Goal: Task Accomplishment & Management: Complete application form

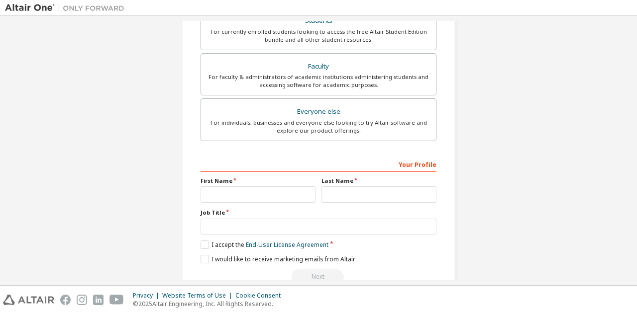
scroll to position [265, 0]
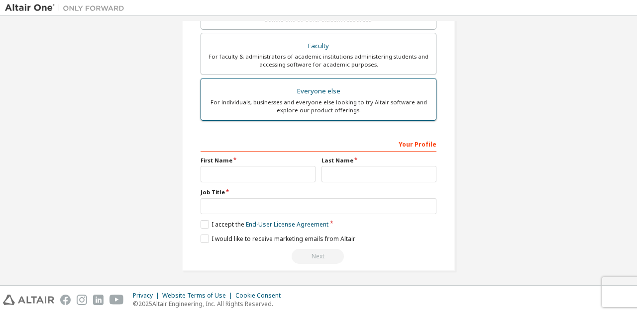
click at [322, 100] on div "For individuals, businesses and everyone else looking to try Altair software an…" at bounding box center [318, 107] width 223 height 16
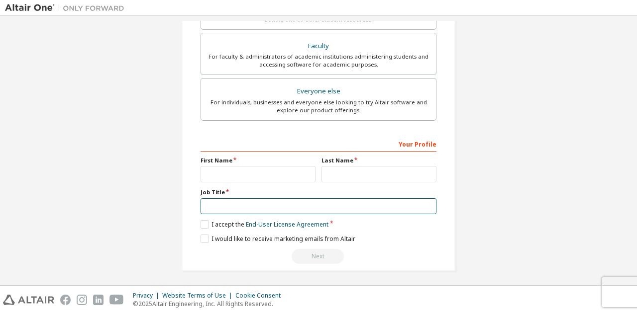
click at [324, 200] on input "text" at bounding box center [318, 207] width 236 height 16
type input "*******"
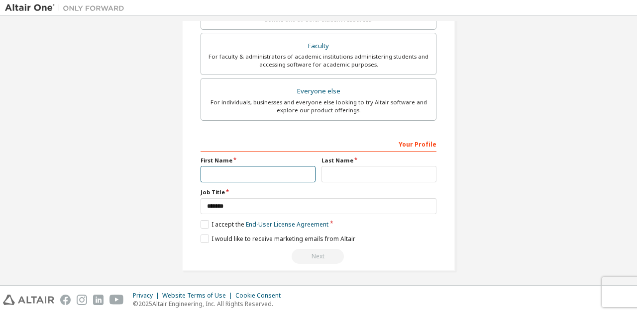
click at [252, 170] on input "text" at bounding box center [257, 174] width 115 height 16
type input "*"
type input "*********"
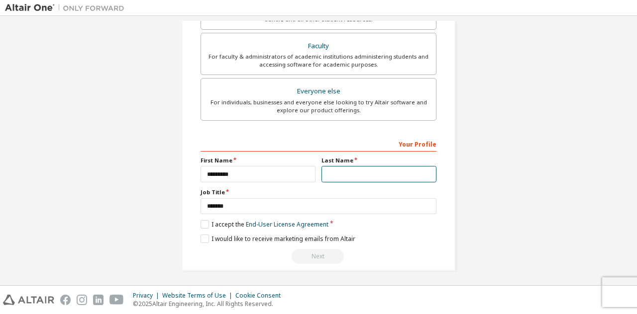
click at [352, 169] on input "text" at bounding box center [378, 174] width 115 height 16
type input "*******"
click at [204, 222] on label "I accept the End-User License Agreement" at bounding box center [264, 224] width 128 height 8
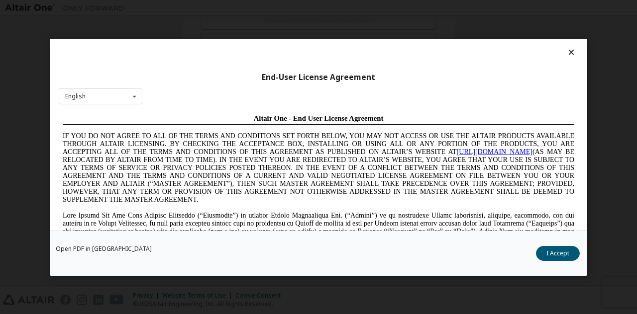
scroll to position [0, 0]
click at [566, 256] on button "I Accept" at bounding box center [558, 253] width 44 height 15
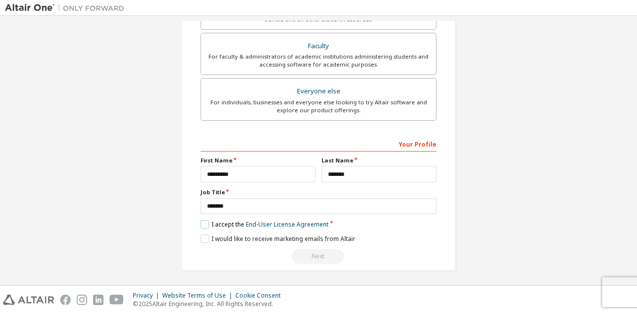
click at [202, 221] on label "I accept the End-User License Agreement" at bounding box center [264, 224] width 128 height 8
click at [303, 255] on div "Next" at bounding box center [318, 256] width 236 height 15
click at [203, 220] on label "I accept the End-User License Agreement" at bounding box center [264, 224] width 128 height 8
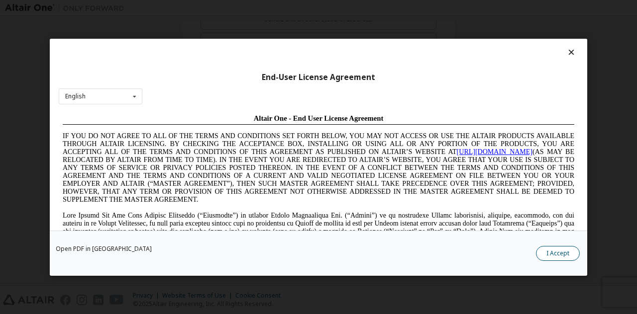
click at [550, 259] on button "I Accept" at bounding box center [558, 253] width 44 height 15
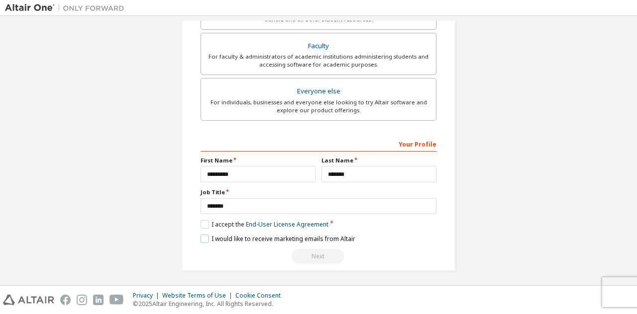
click at [202, 237] on label "I would like to receive marketing emails from Altair" at bounding box center [277, 239] width 155 height 8
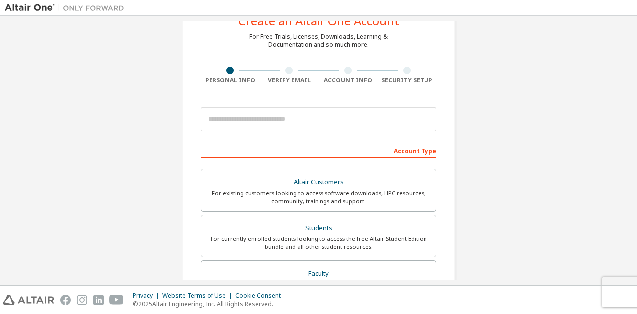
scroll to position [28, 0]
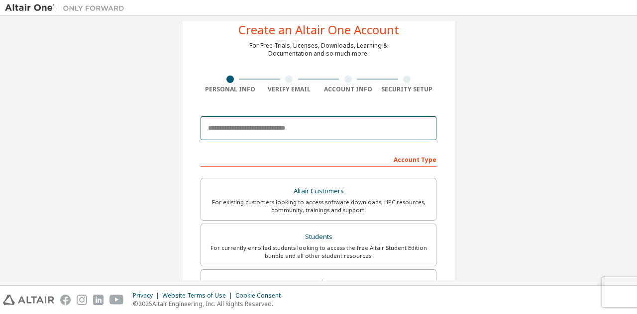
click at [305, 124] on input "email" at bounding box center [318, 128] width 236 height 24
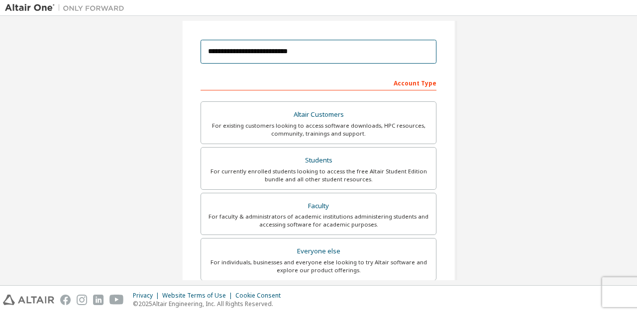
scroll to position [265, 0]
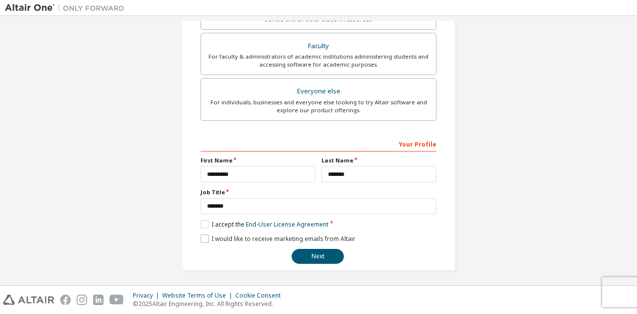
type input "**********"
click at [204, 240] on label "I would like to receive marketing emails from Altair" at bounding box center [277, 239] width 155 height 8
click at [201, 225] on label "I accept the End-User License Agreement" at bounding box center [264, 224] width 128 height 8
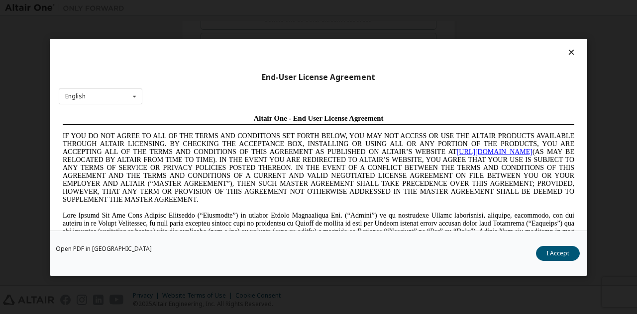
scroll to position [0, 0]
click at [560, 255] on button "I Accept" at bounding box center [558, 253] width 44 height 15
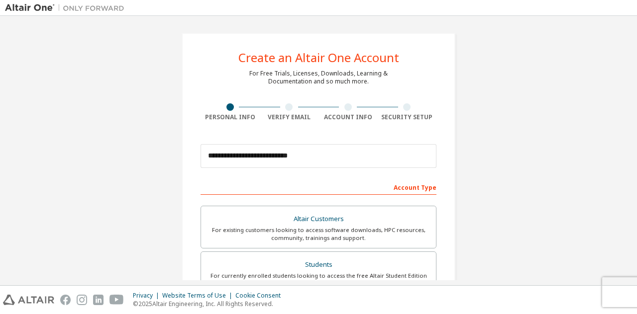
scroll to position [265, 0]
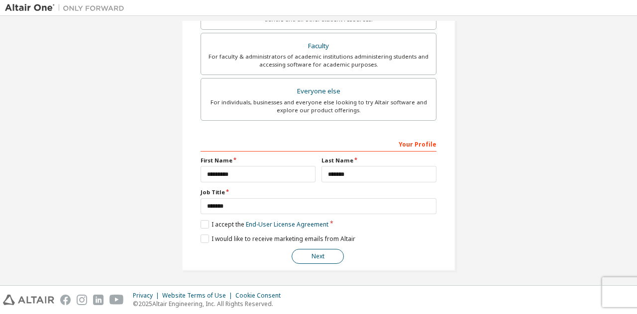
click at [307, 249] on button "Next" at bounding box center [318, 256] width 52 height 15
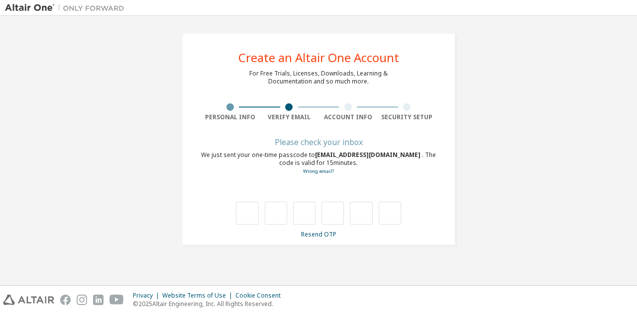
scroll to position [0, 0]
type input "*"
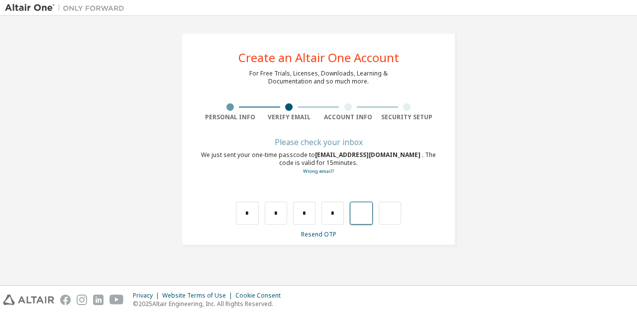
type input "*"
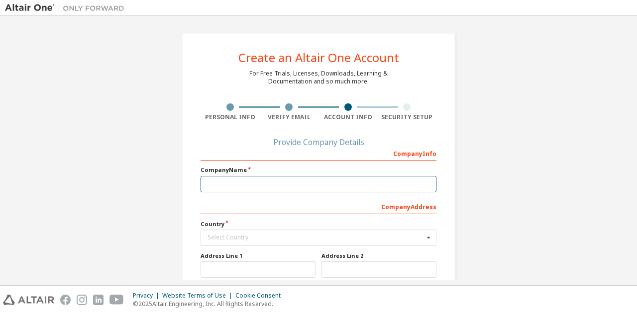
click at [213, 180] on input "text" at bounding box center [318, 184] width 236 height 16
type input "**********"
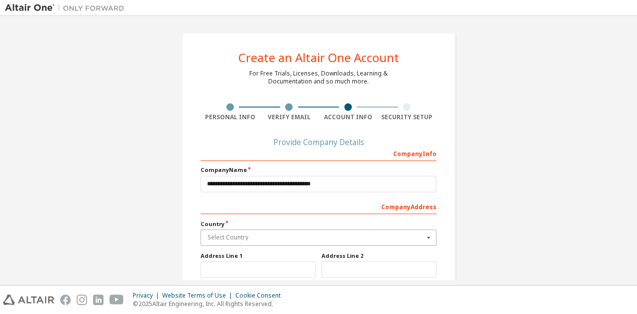
click at [263, 233] on input "text" at bounding box center [318, 237] width 235 height 15
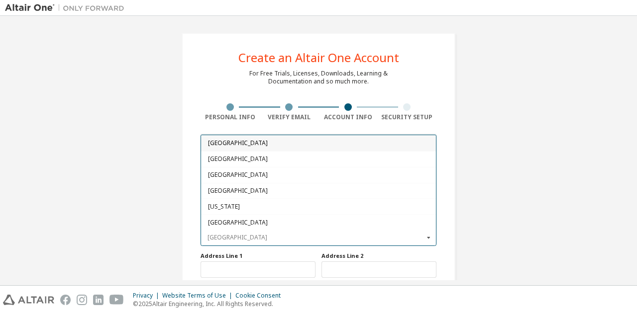
type input "*"
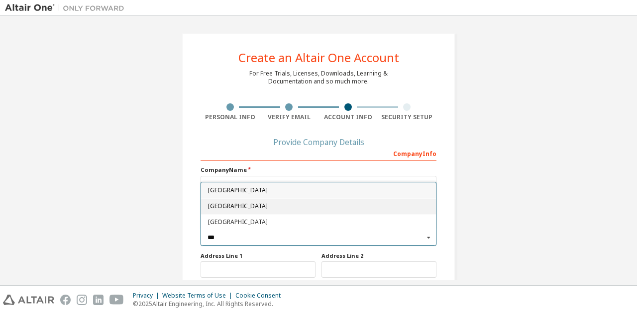
type input "***"
click at [261, 205] on span "[GEOGRAPHIC_DATA]" at bounding box center [318, 207] width 221 height 6
type input "***"
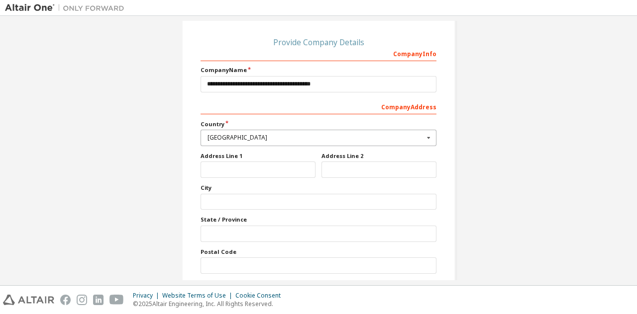
scroll to position [137, 0]
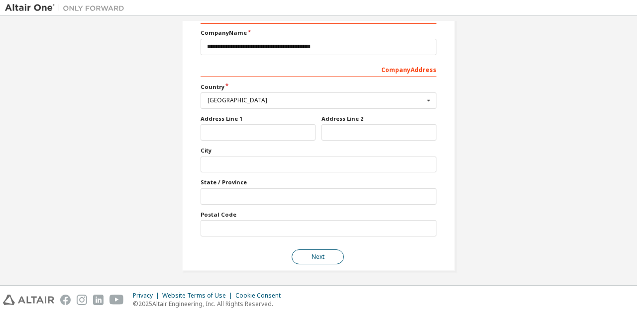
click at [300, 251] on button "Next" at bounding box center [318, 257] width 52 height 15
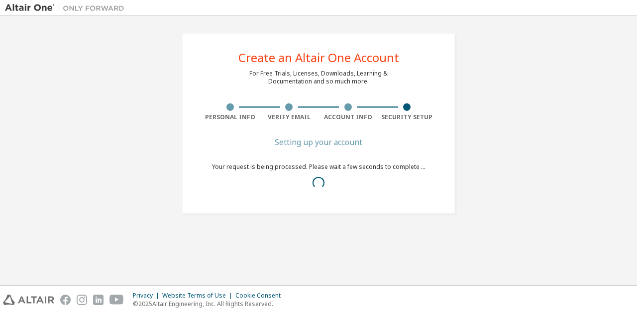
scroll to position [0, 0]
